Goal: Obtain resource: Download file/media

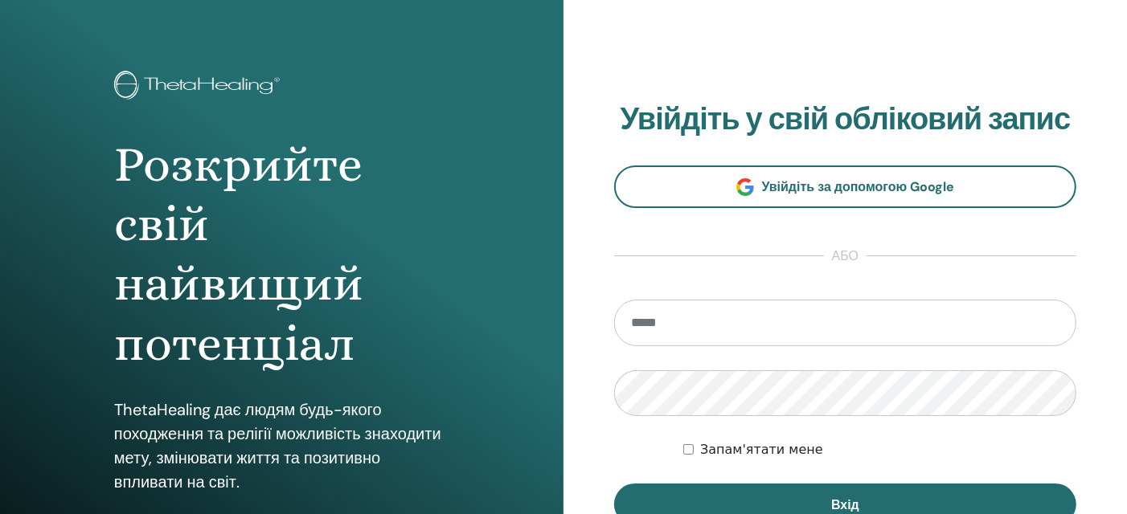
scroll to position [42, 0]
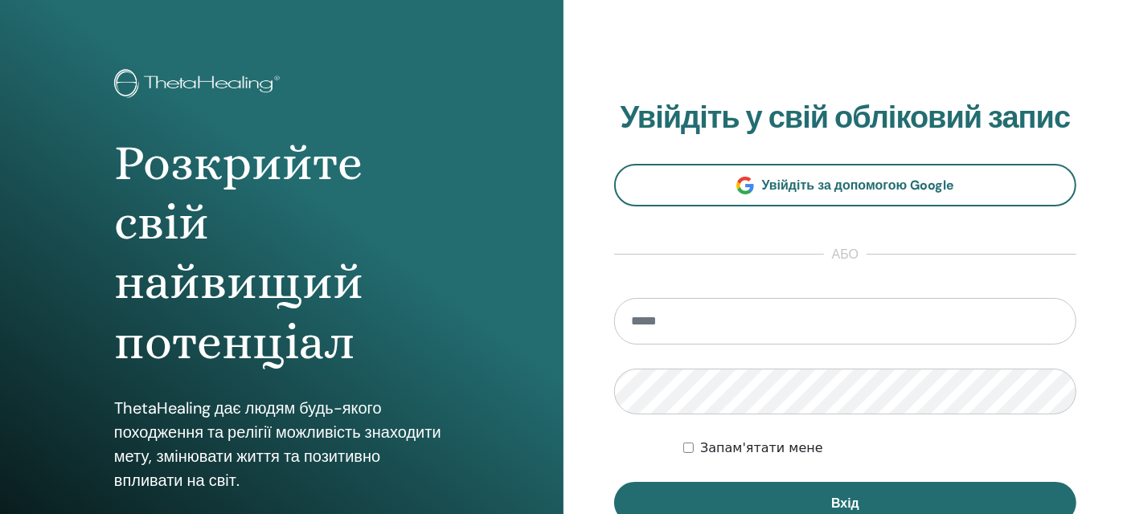
type input "**********"
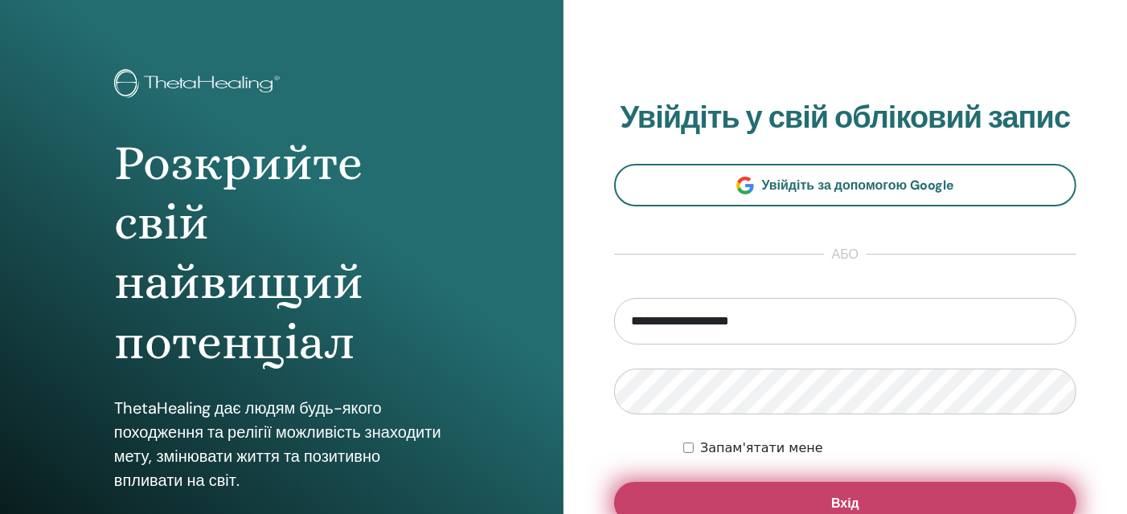
scroll to position [137, 0]
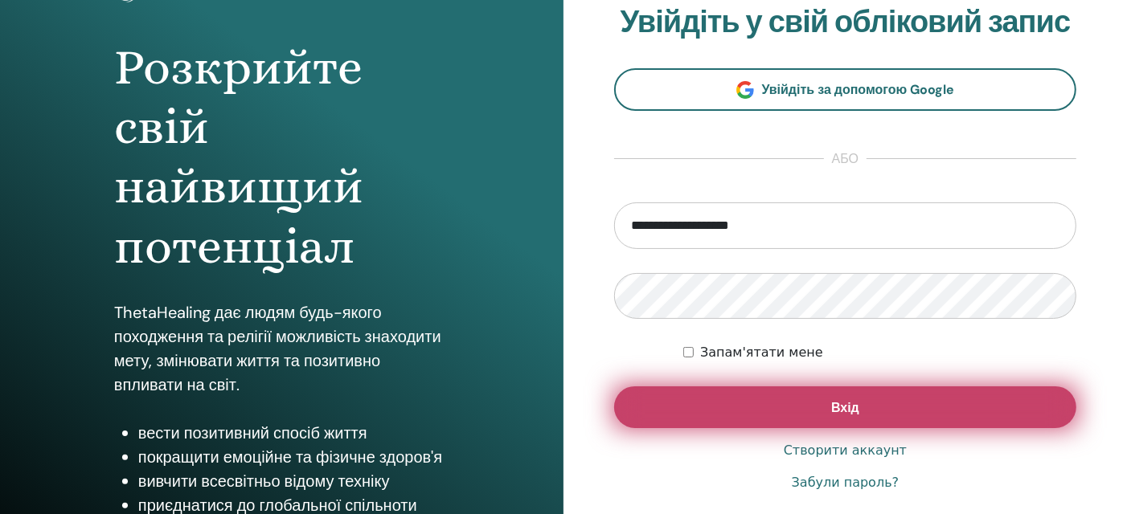
click at [685, 411] on button "Вхід" at bounding box center [845, 407] width 462 height 42
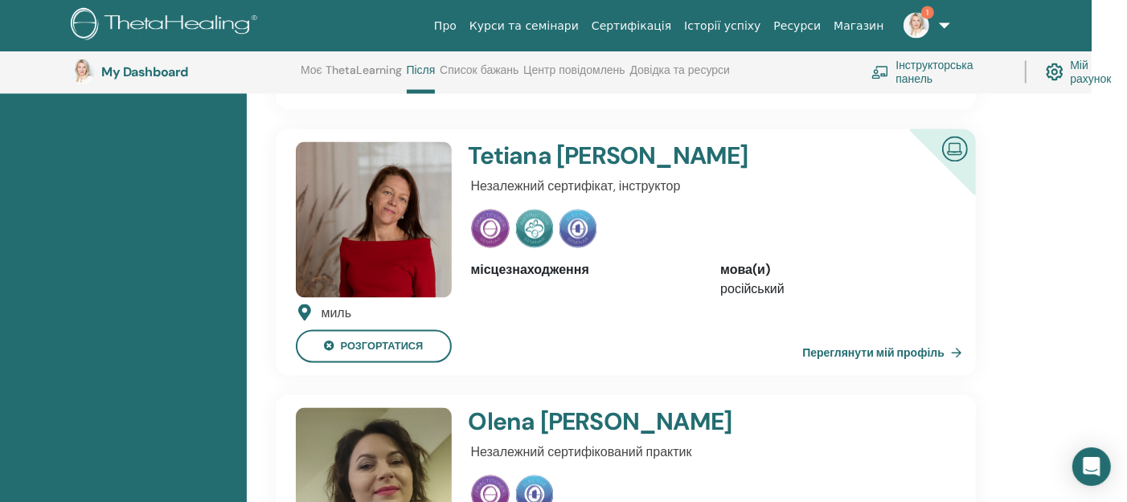
scroll to position [2067, 35]
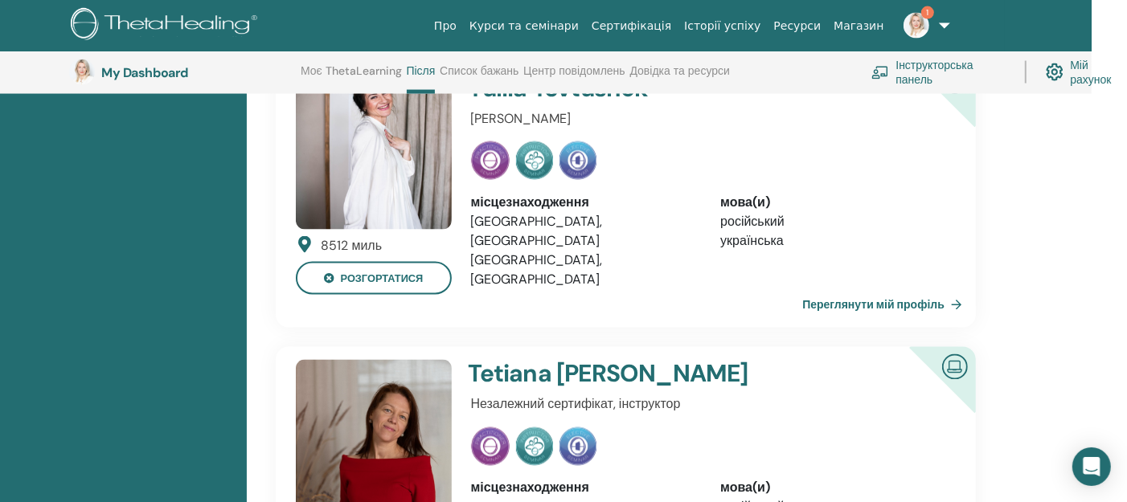
click at [585, 427] on img at bounding box center [577, 446] width 37 height 39
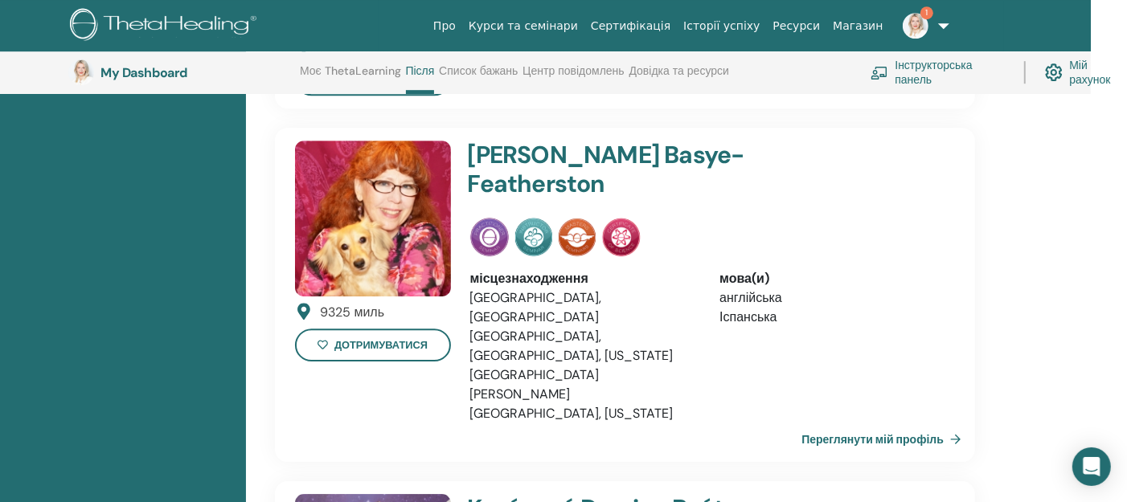
scroll to position [3483, 36]
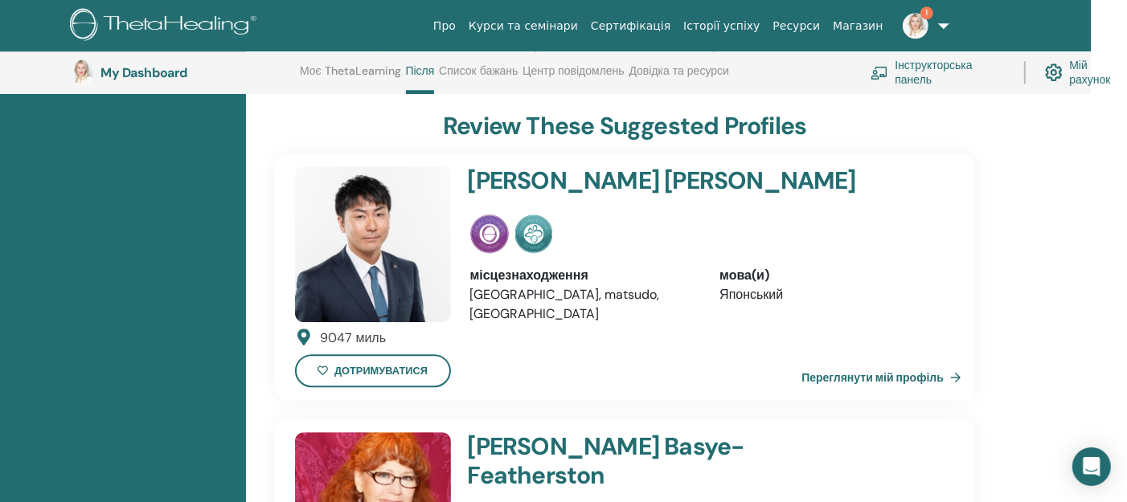
click at [925, 72] on link "Інструкторська панель" at bounding box center [937, 72] width 134 height 35
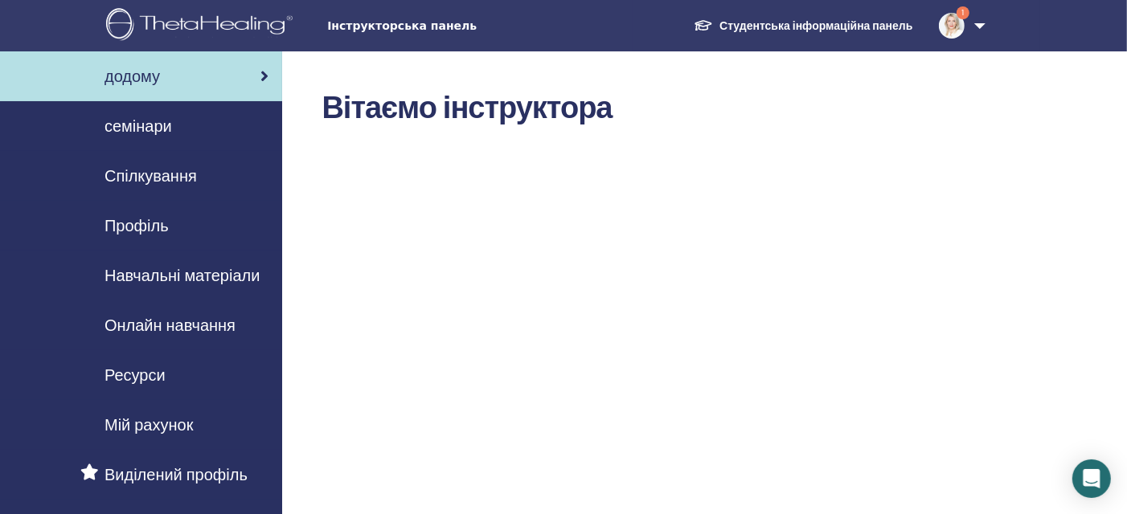
click at [121, 378] on span "Ресурси" at bounding box center [134, 375] width 61 height 24
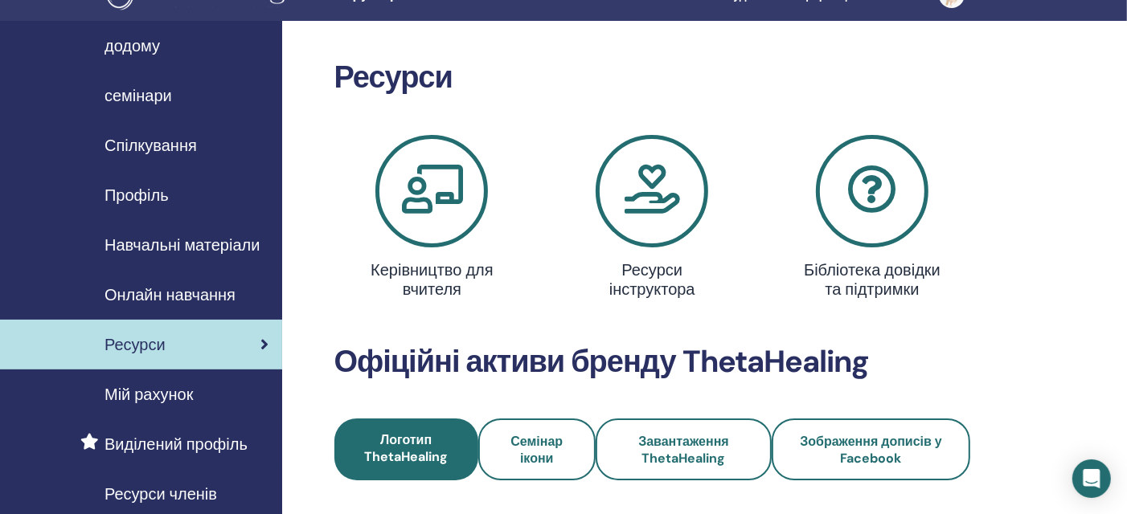
scroll to position [28, 0]
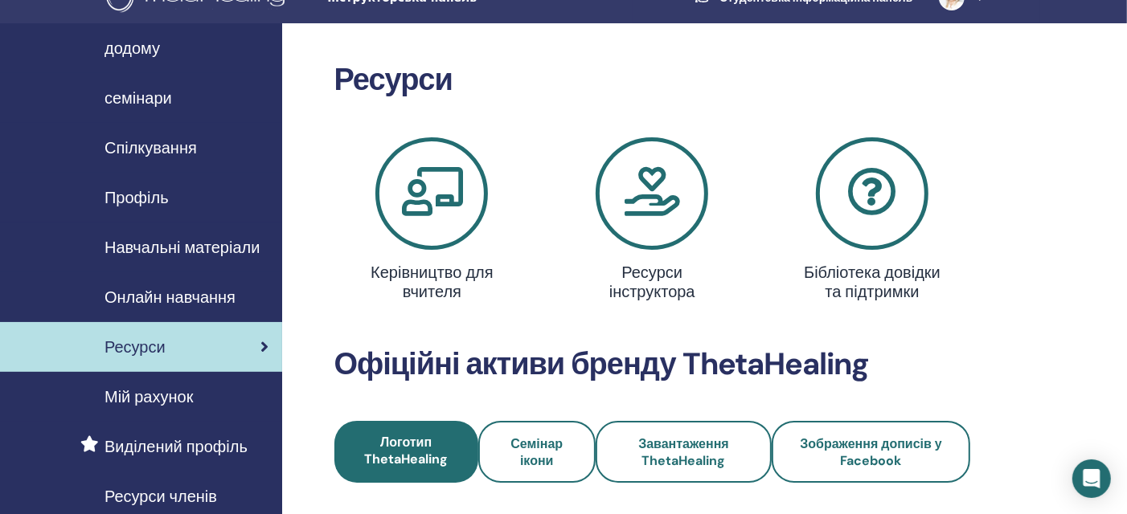
click at [153, 252] on span "Навчальні матеріали" at bounding box center [181, 247] width 155 height 24
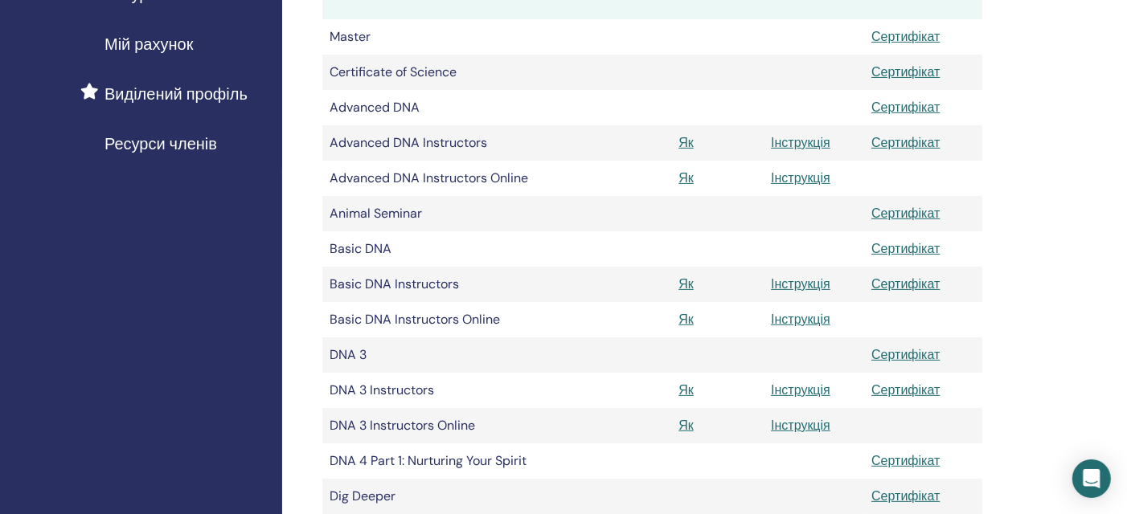
scroll to position [385, 0]
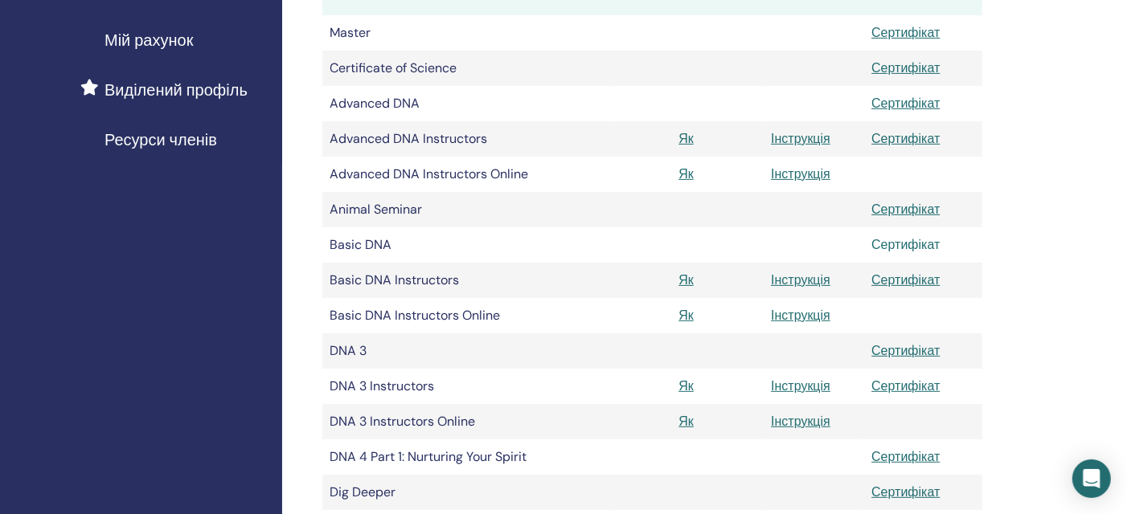
click at [932, 247] on link "Сертифікат" at bounding box center [905, 244] width 68 height 17
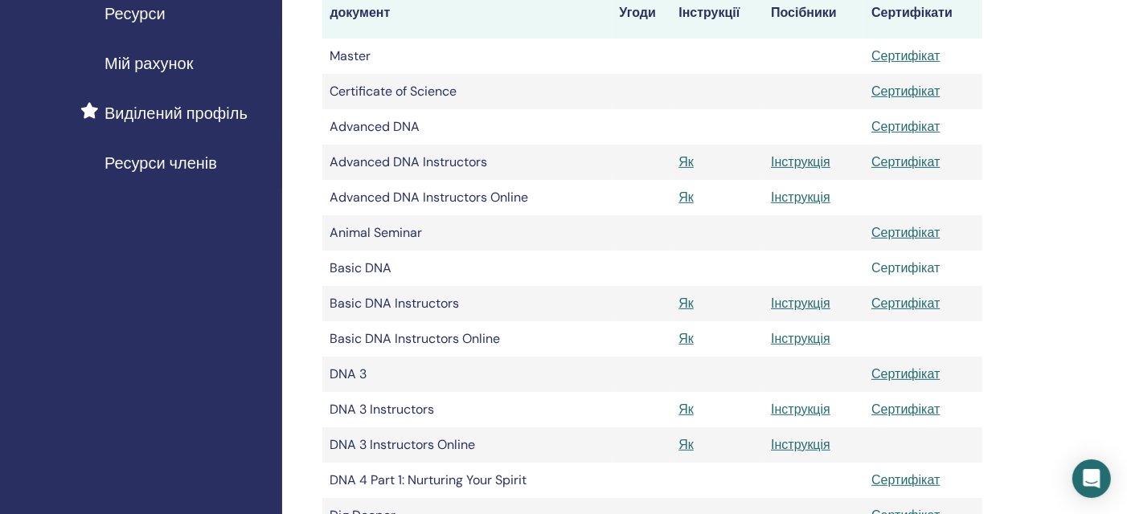
scroll to position [362, 0]
